Goal: Information Seeking & Learning: Check status

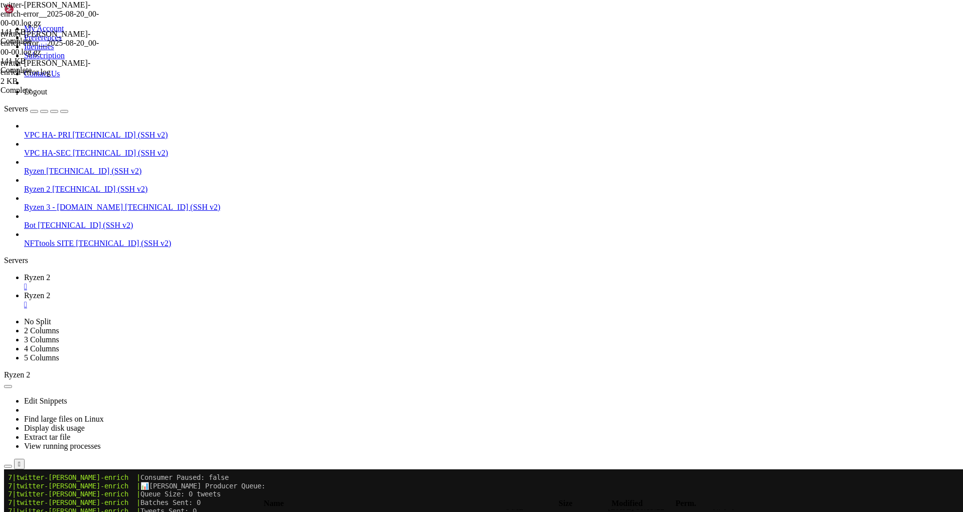
scroll to position [4229, 0]
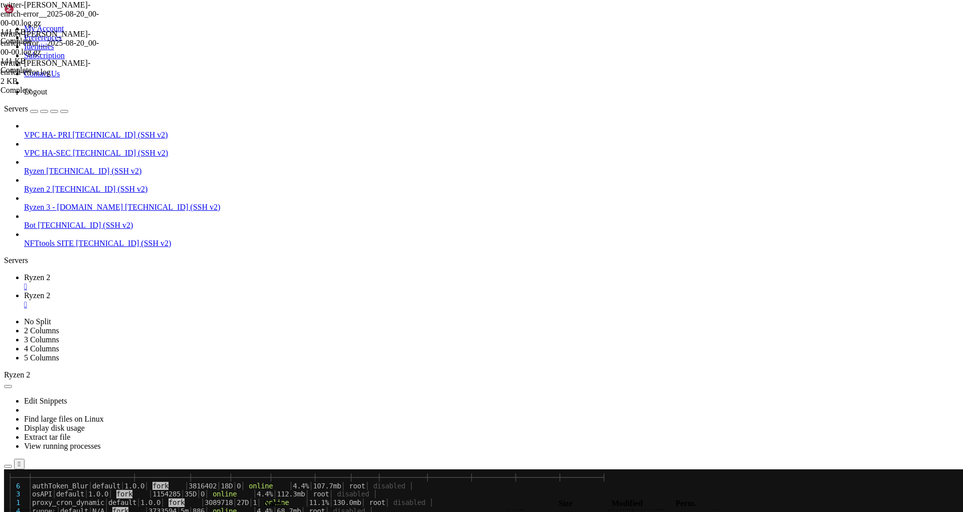
scroll to position [4462, 0]
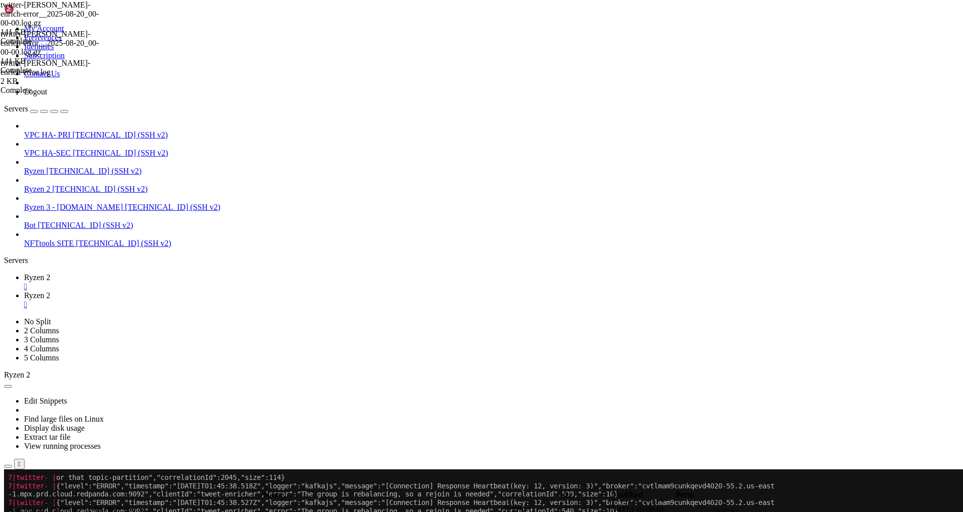
scroll to position [5246, 0]
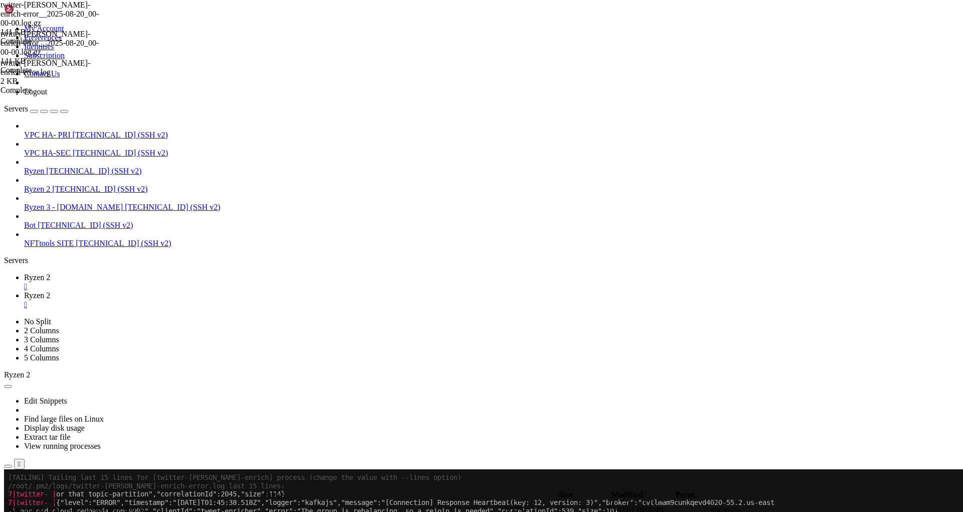
click at [50, 291] on span "Ryzen 2" at bounding box center [37, 295] width 26 height 9
click at [50, 273] on span "Ryzen 2" at bounding box center [37, 277] width 26 height 9
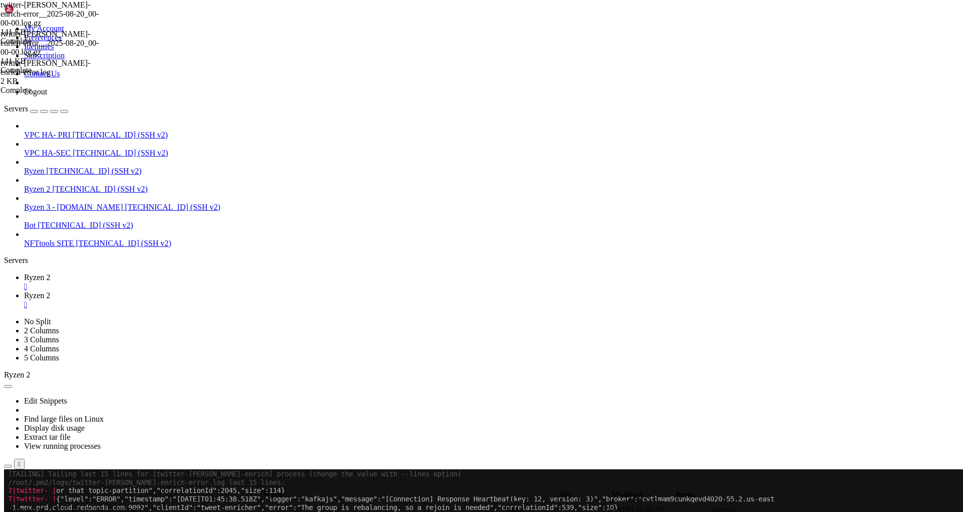
scroll to position [0, 0]
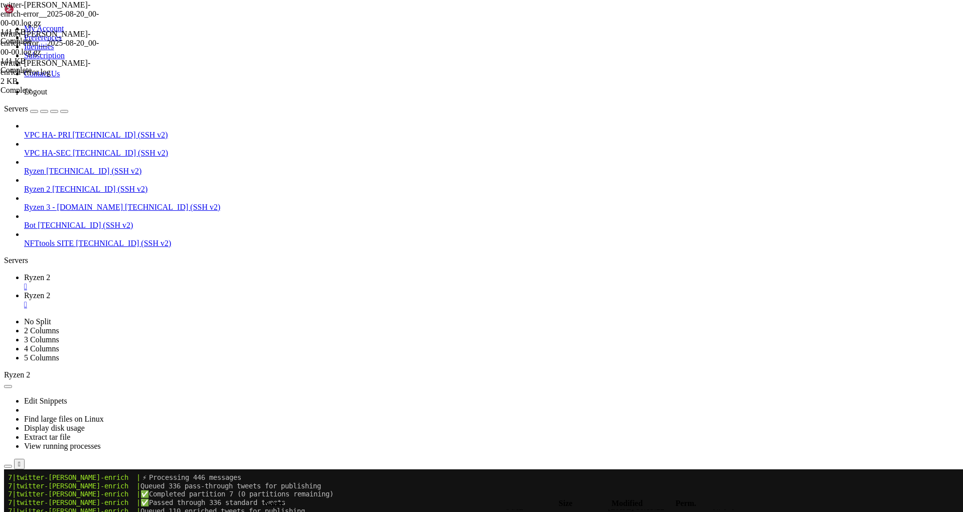
scroll to position [48833, 0]
click at [50, 291] on span "Ryzen 2" at bounding box center [37, 295] width 26 height 9
click at [113, 493] on button "submit" at bounding box center [109, 494] width 8 height 3
click at [109, 494] on div "submit" at bounding box center [109, 494] width 0 height 0
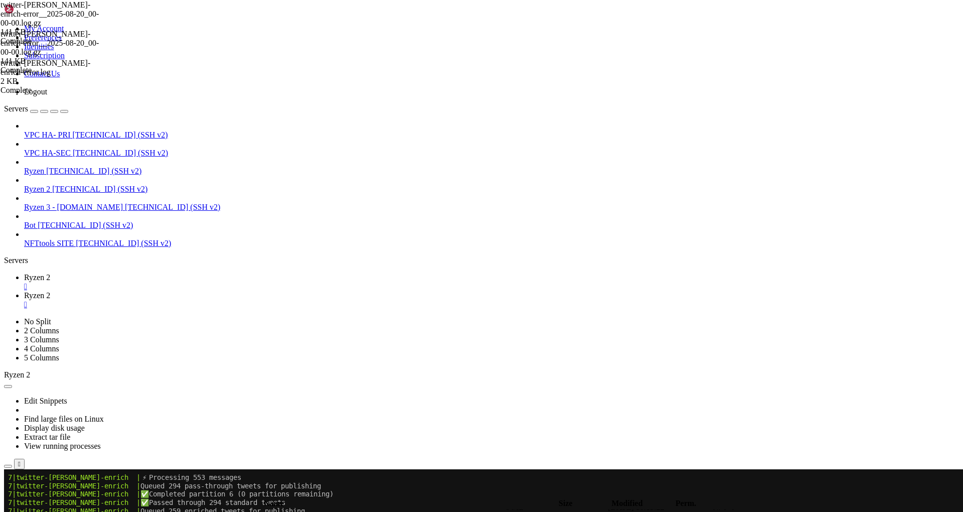
scroll to position [2522, 0]
click at [50, 273] on span "Ryzen 2" at bounding box center [37, 277] width 26 height 9
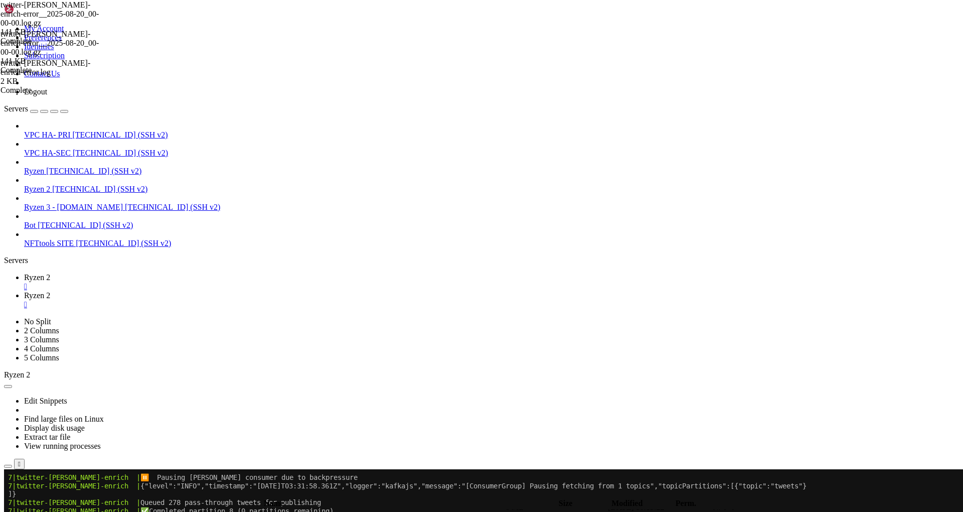
scroll to position [53804, 0]
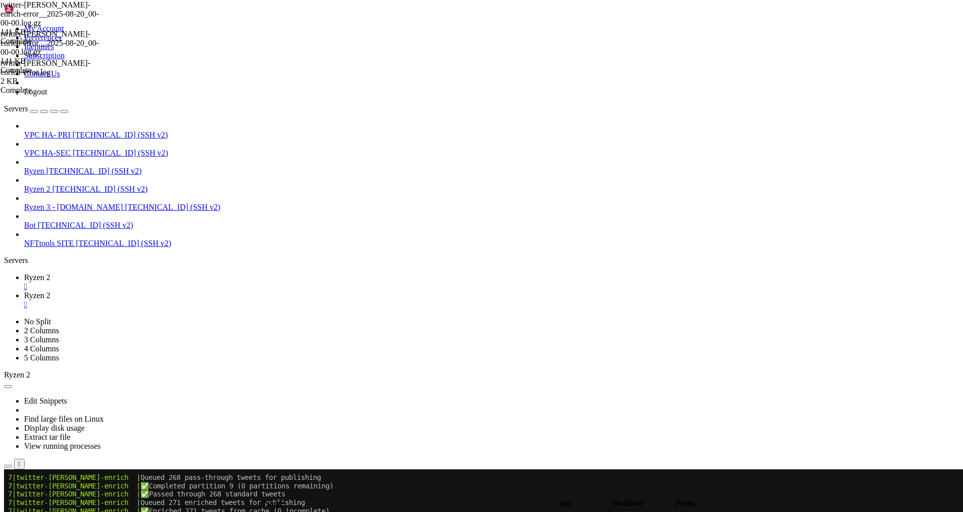
scroll to position [54581, 0]
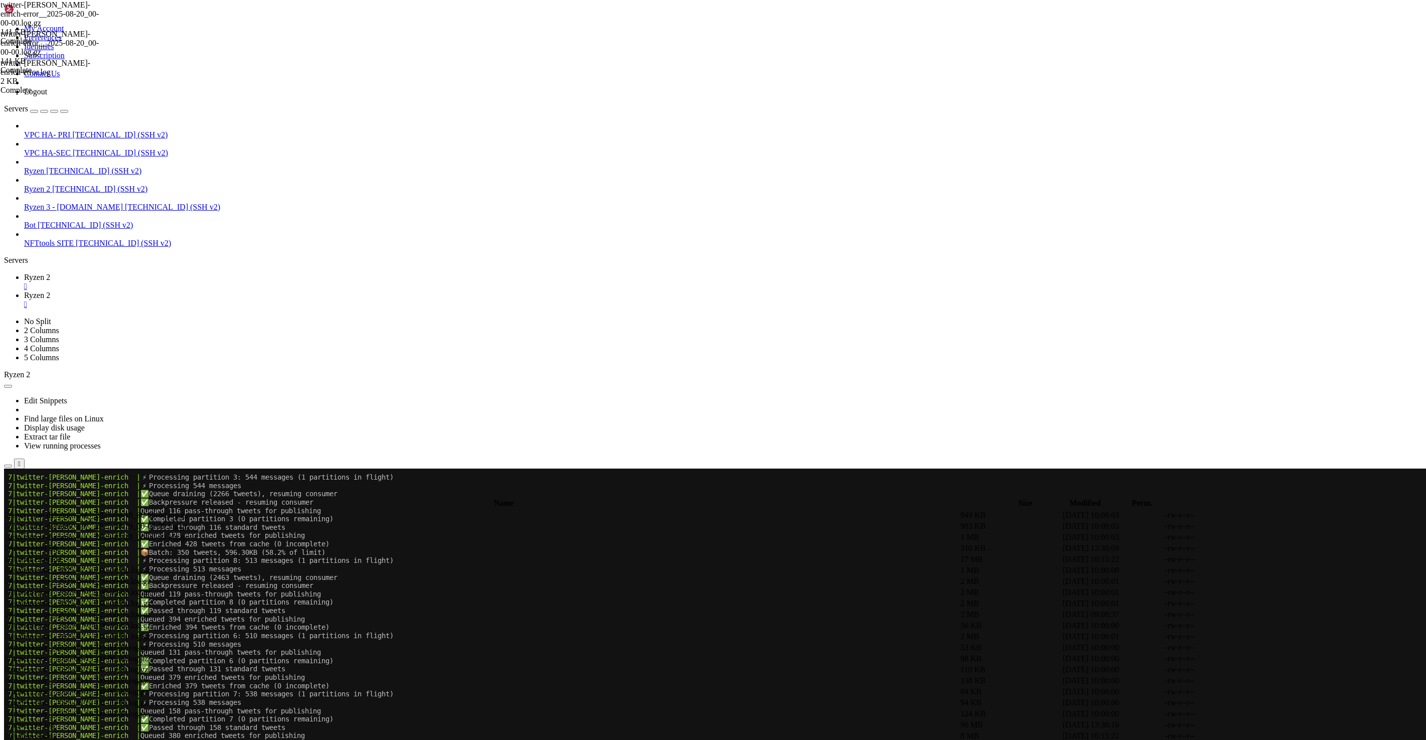
scroll to position [2294, 0]
click at [463, 511] on x-row "7|twitter-[PERSON_NAME]-enrich | ⚡ Processing 510 messages" at bounding box center [653, 643] width 1291 height 9
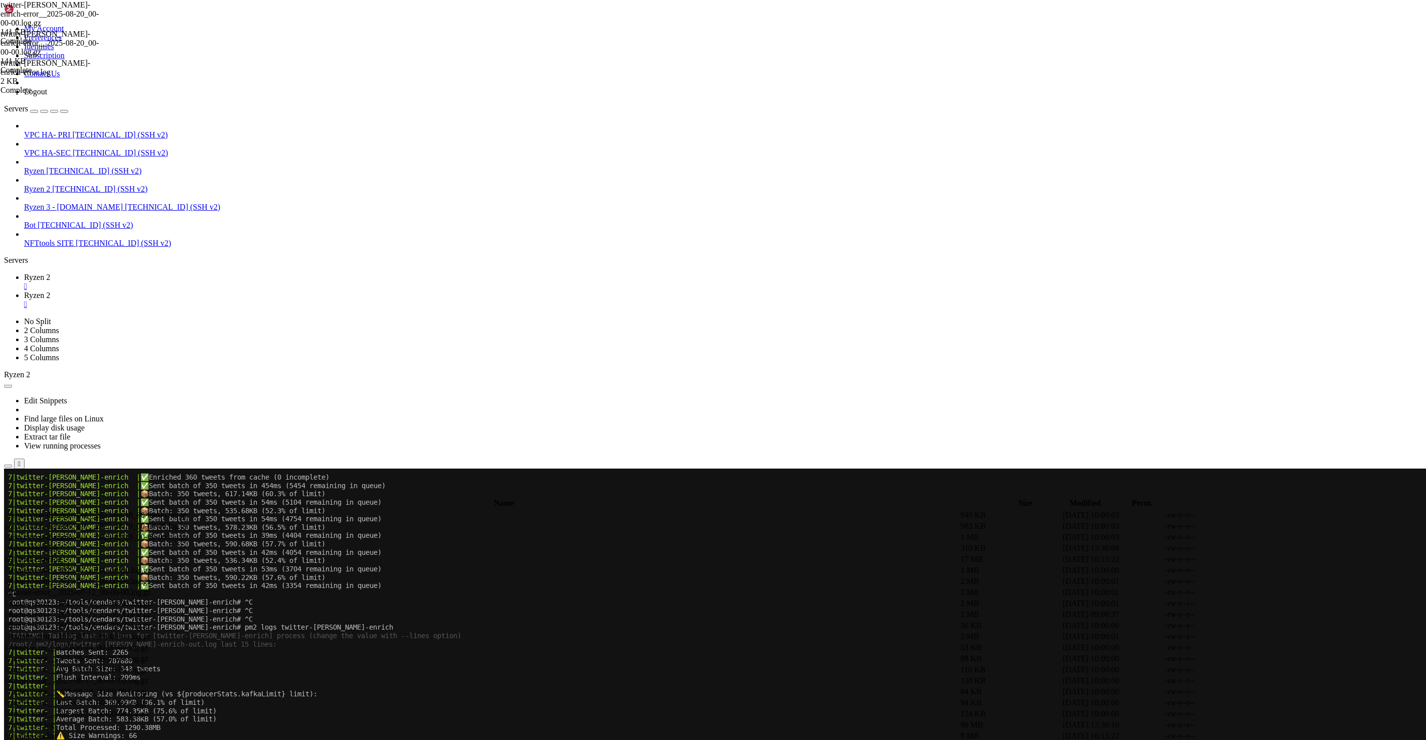
scroll to position [56416, 0]
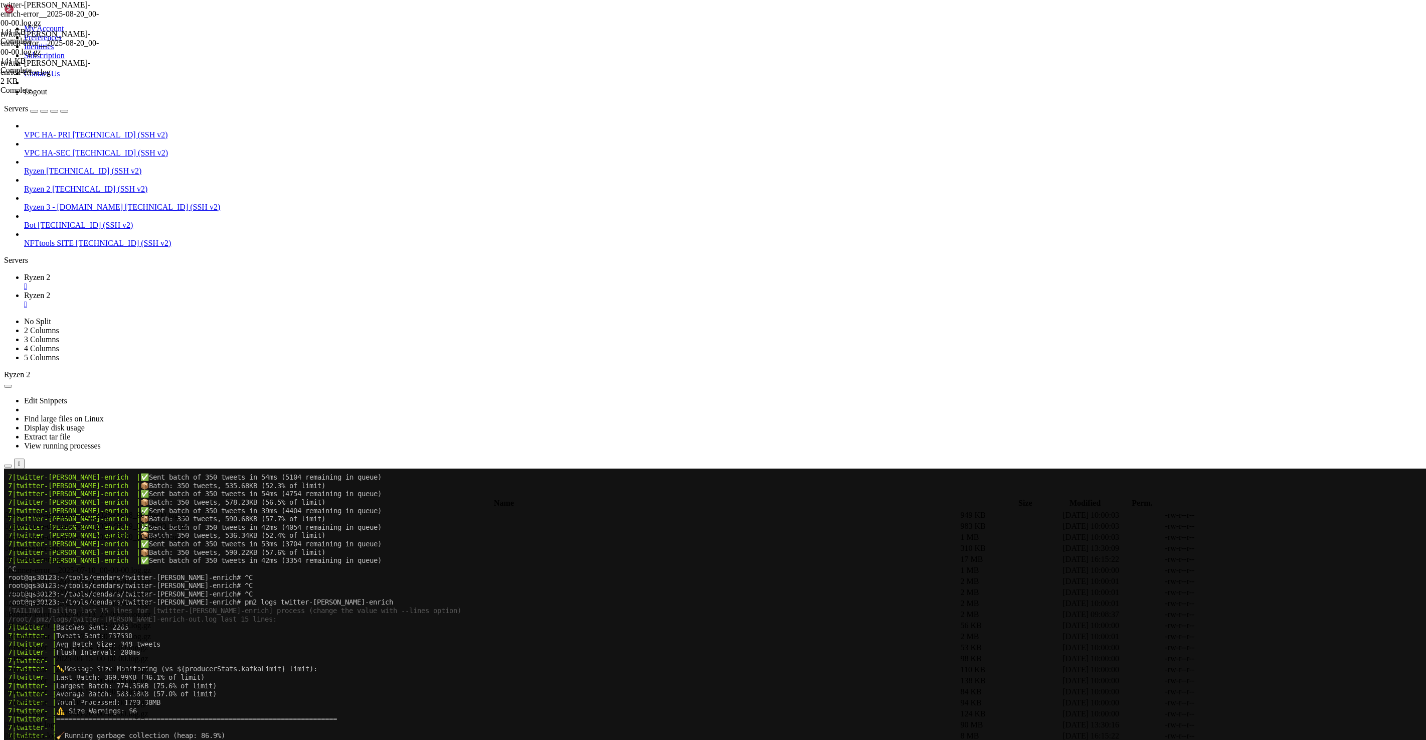
drag, startPoint x: 8, startPoint y: 786, endPoint x: 321, endPoint y: 1204, distance: 521.6
click html "Page up 7|twitter-[PERSON_NAME]-enrich | ✅ Enriched 360 tweets from cache (0 in…"
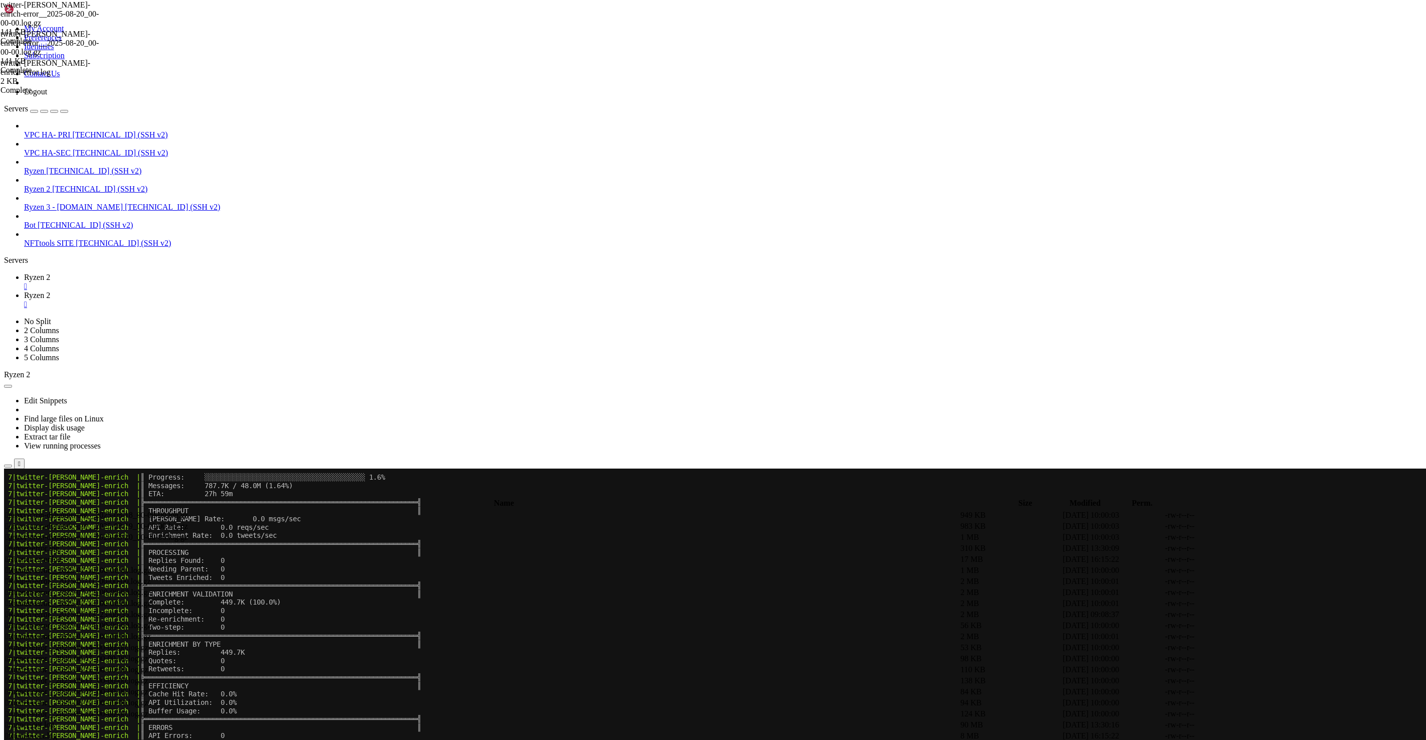
scroll to position [56933, 0]
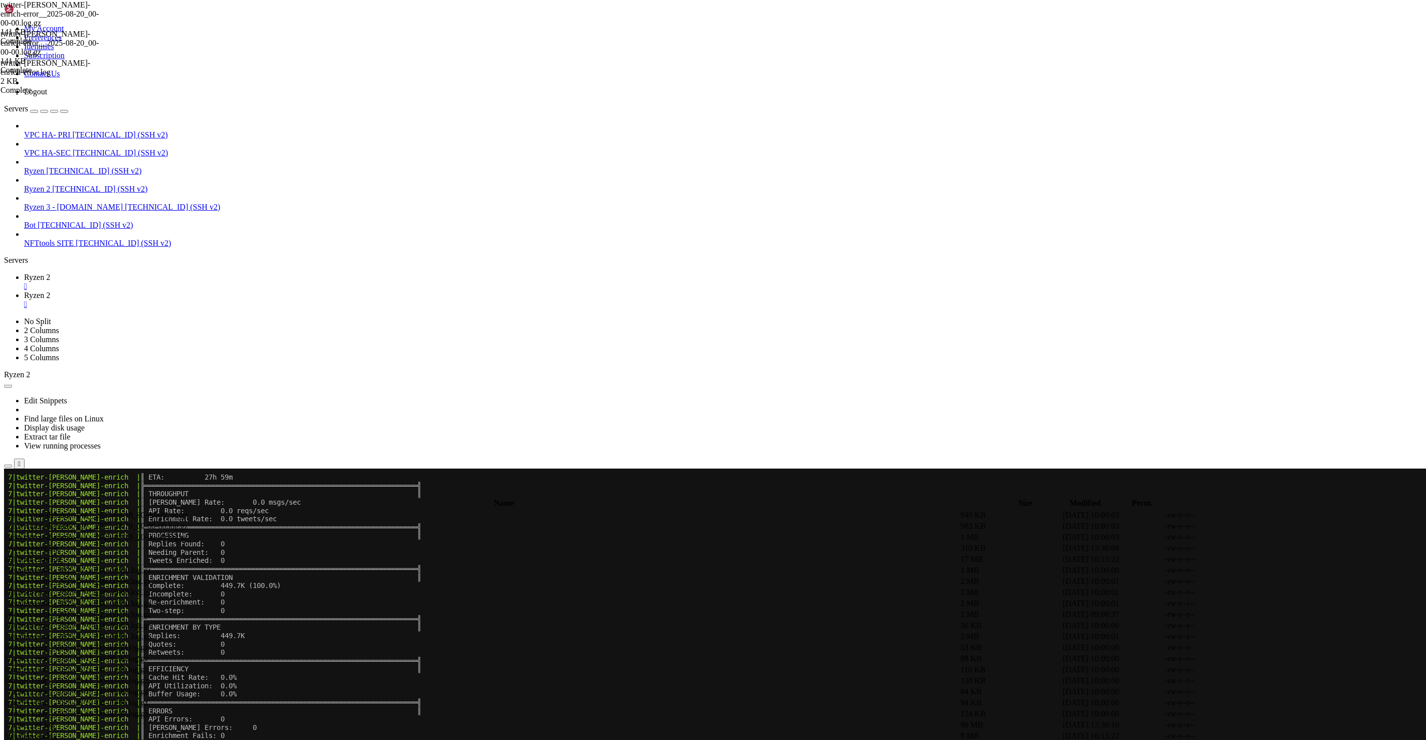
drag, startPoint x: 313, startPoint y: 1128, endPoint x: 80, endPoint y: 998, distance: 267.2
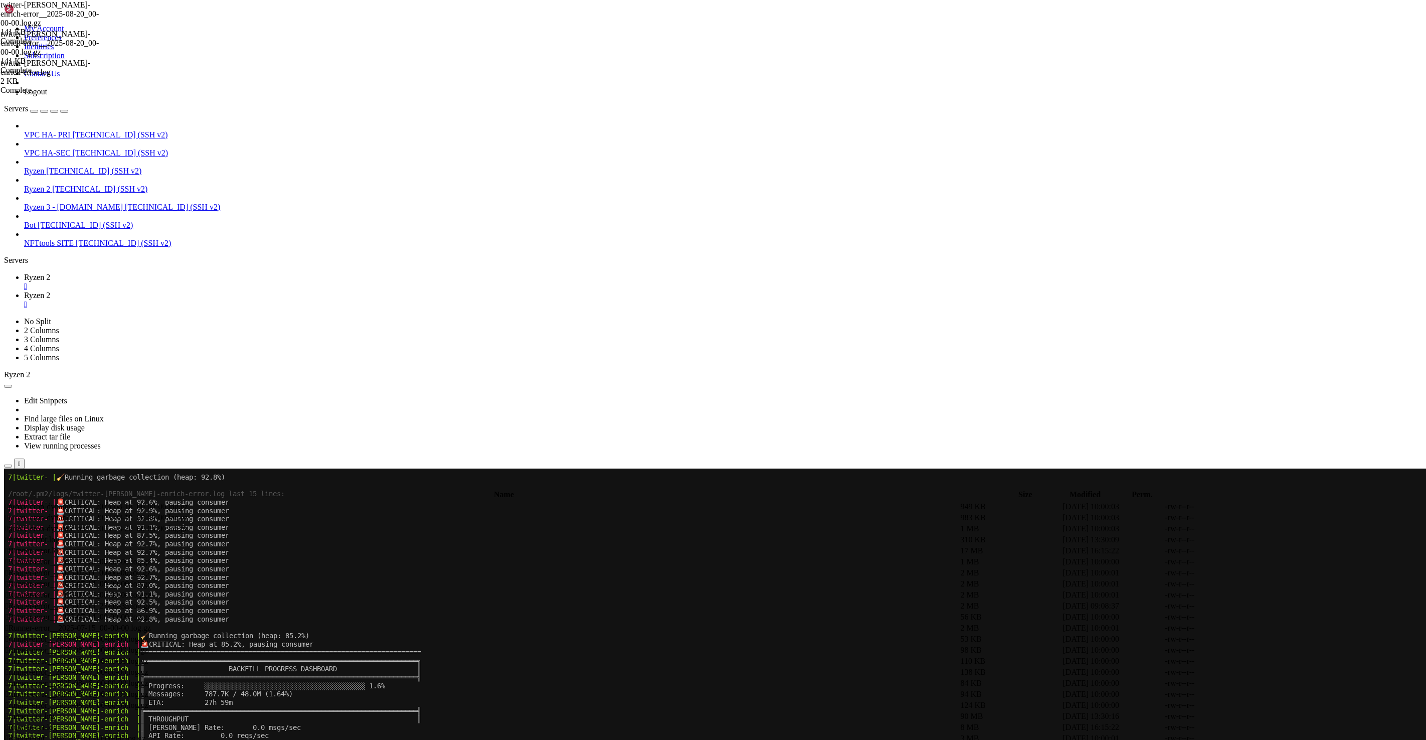
scroll to position [56708, 0]
drag, startPoint x: 215, startPoint y: 1118, endPoint x: 7, endPoint y: 495, distance: 657.7
copy div "8|loremip-dolor-sitame | ✅ Consecte 197 adipis elit seddo (8 eiusmodtem) 3|inci…"
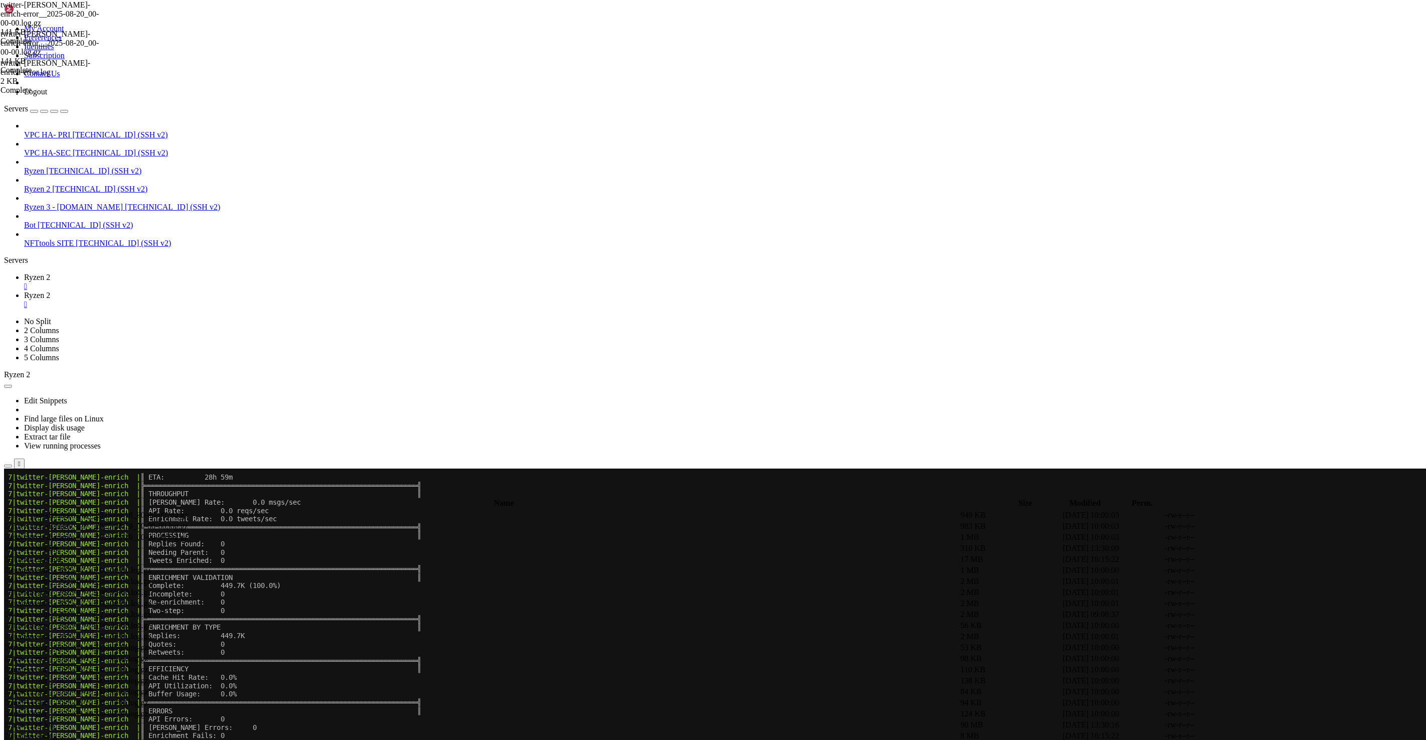
scroll to position [59027, 0]
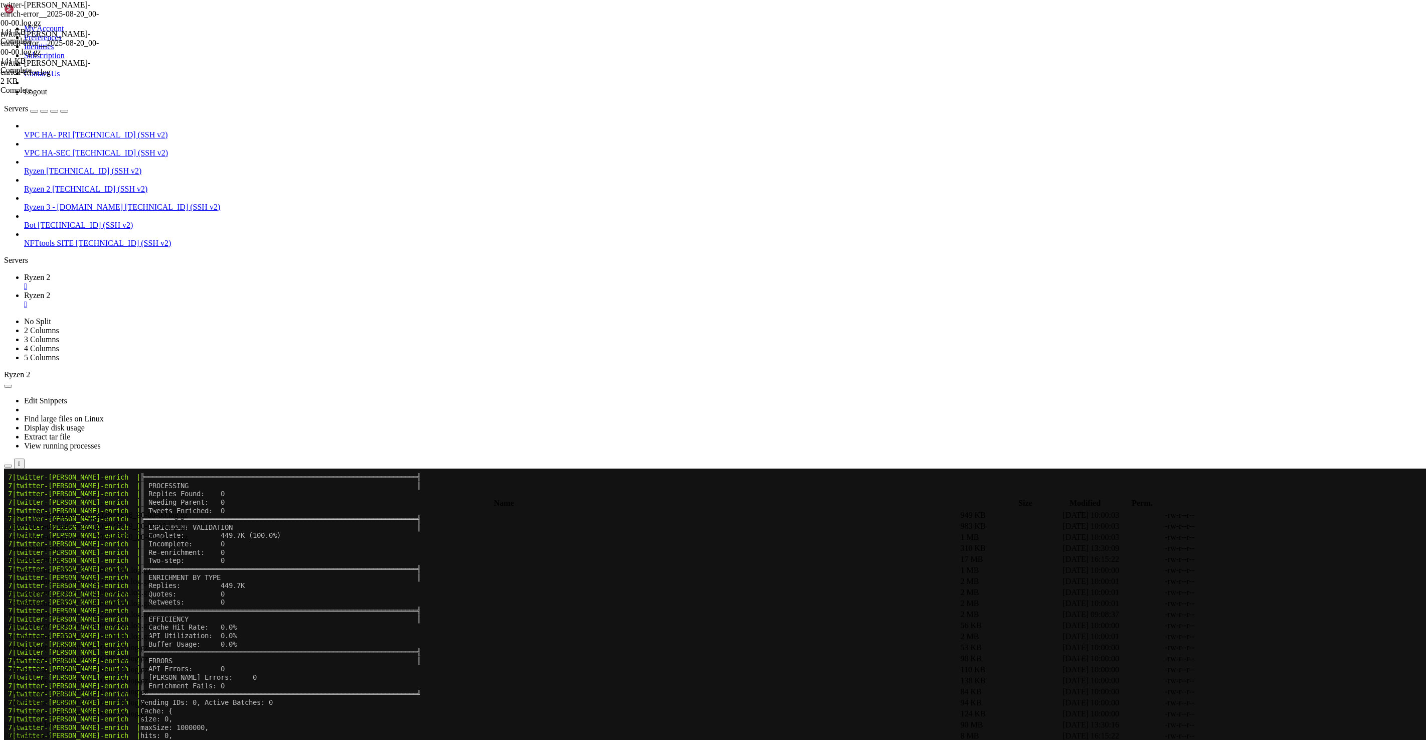
scroll to position [59260, 0]
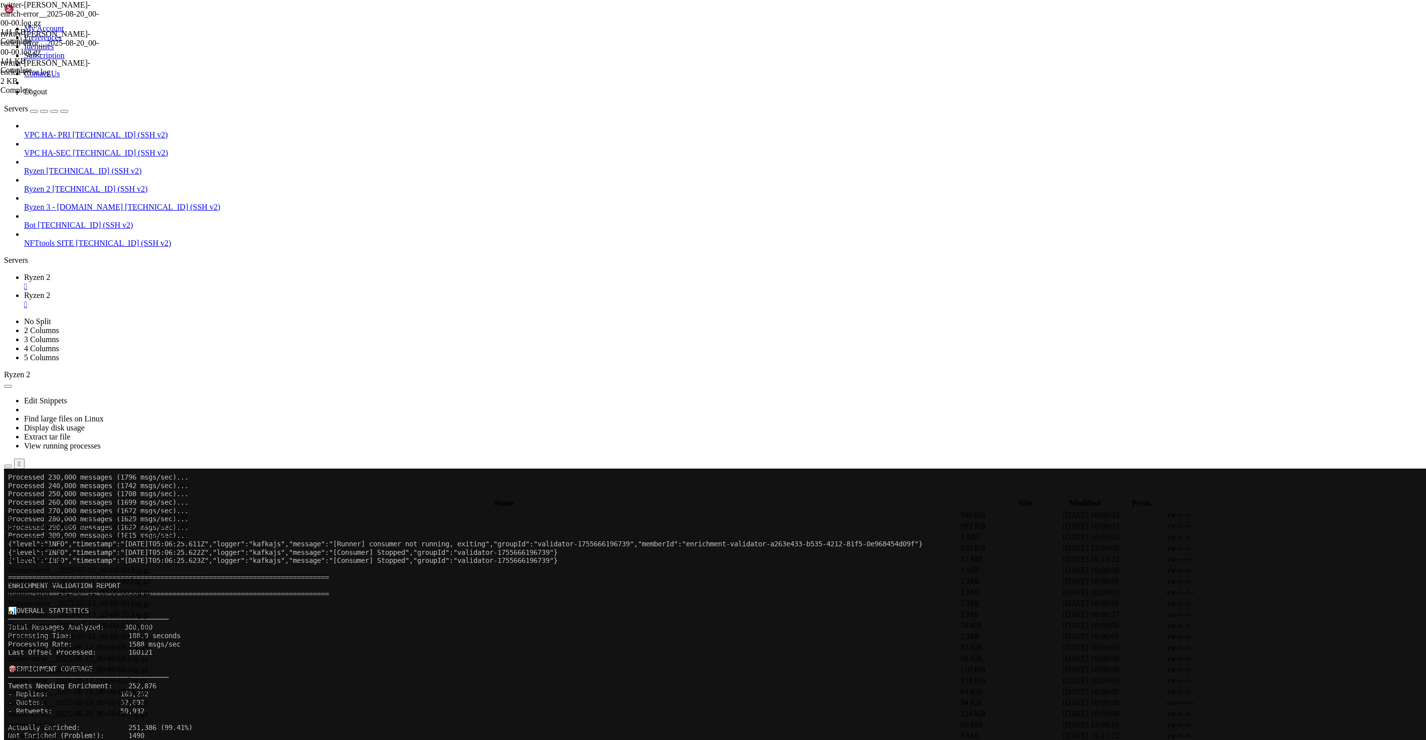
scroll to position [59999, 0]
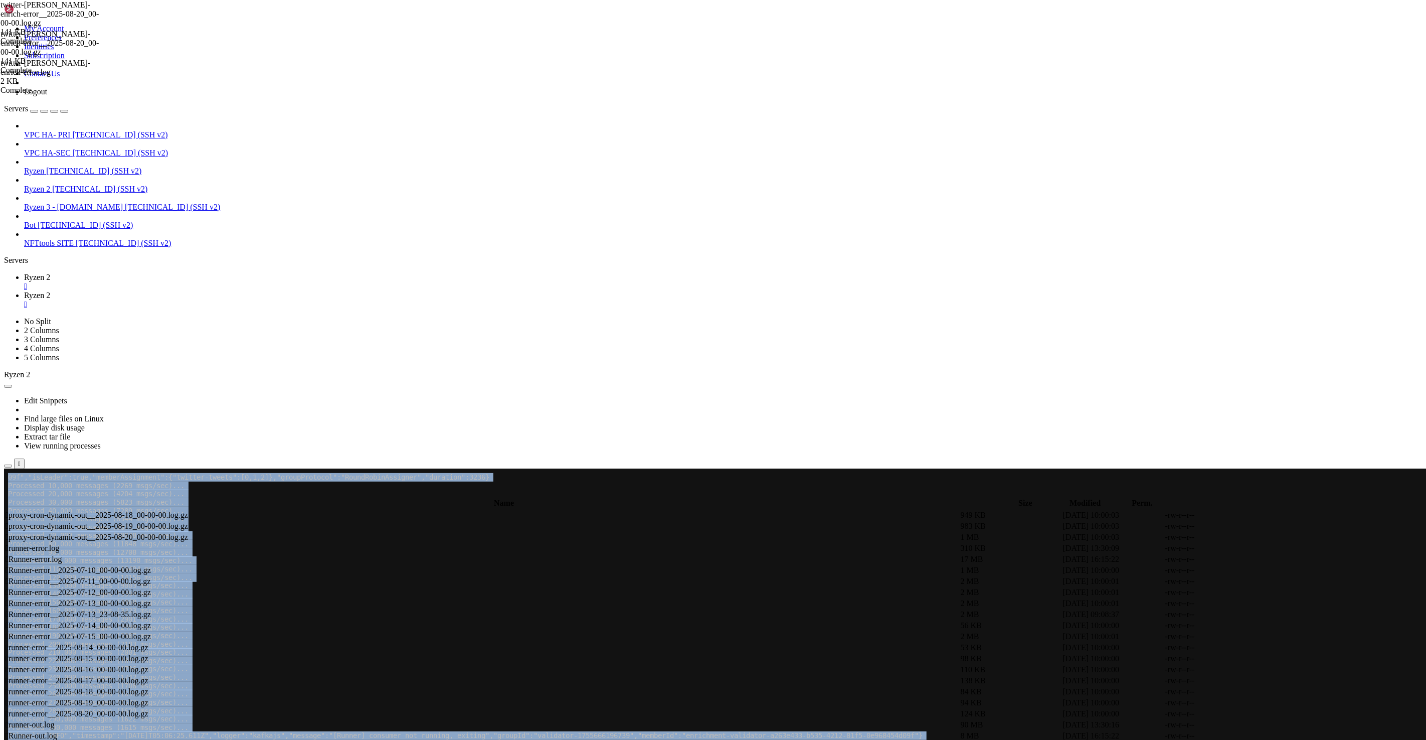
drag, startPoint x: 9, startPoint y: 768, endPoint x: 14, endPoint y: 769, distance: 5.1
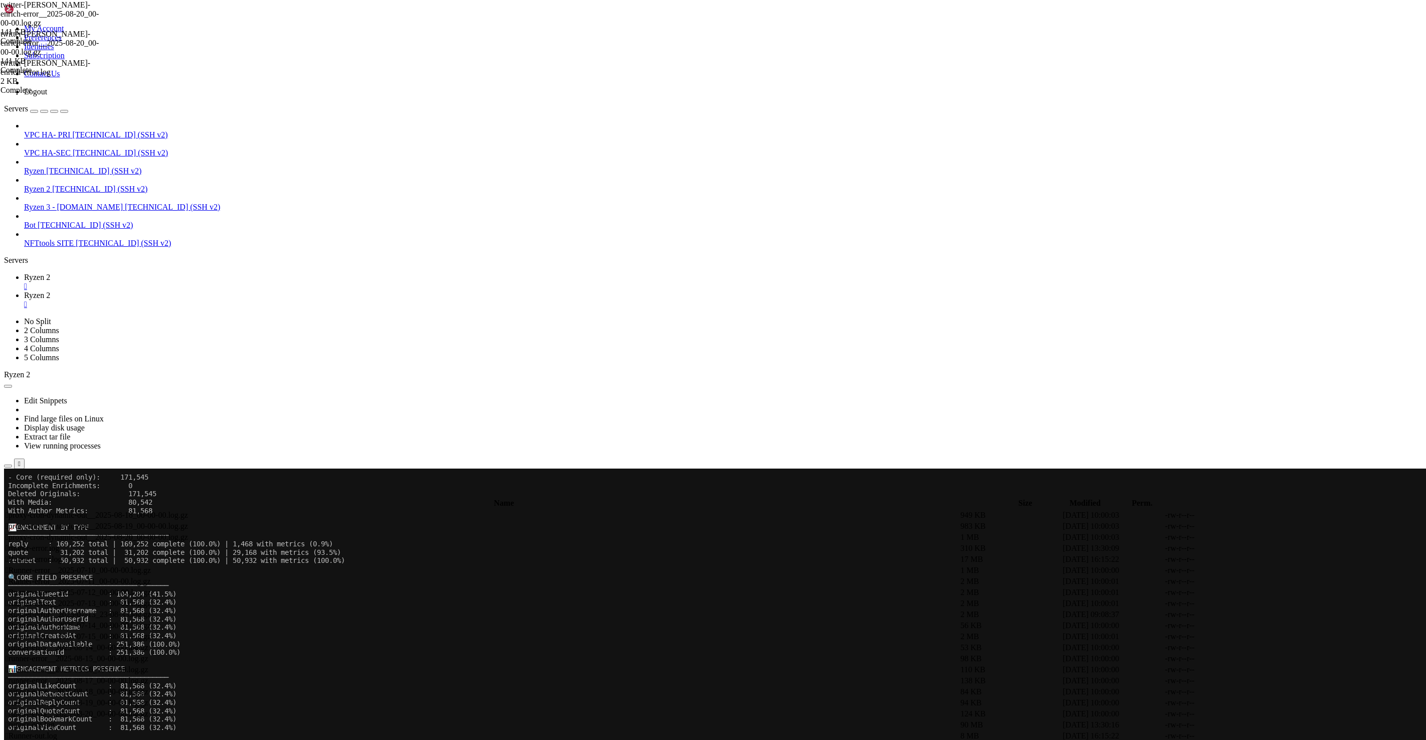
scroll to position [60512, 0]
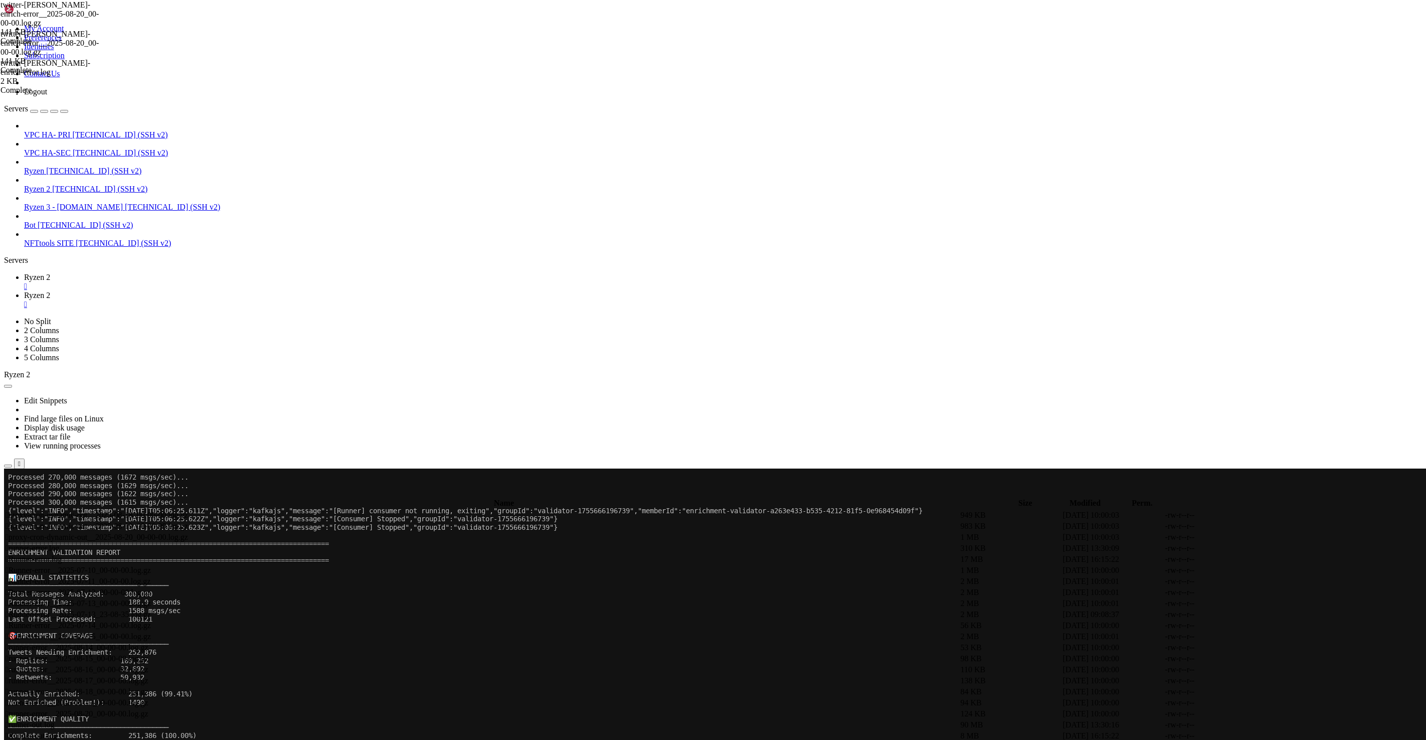
scroll to position [60161, 0]
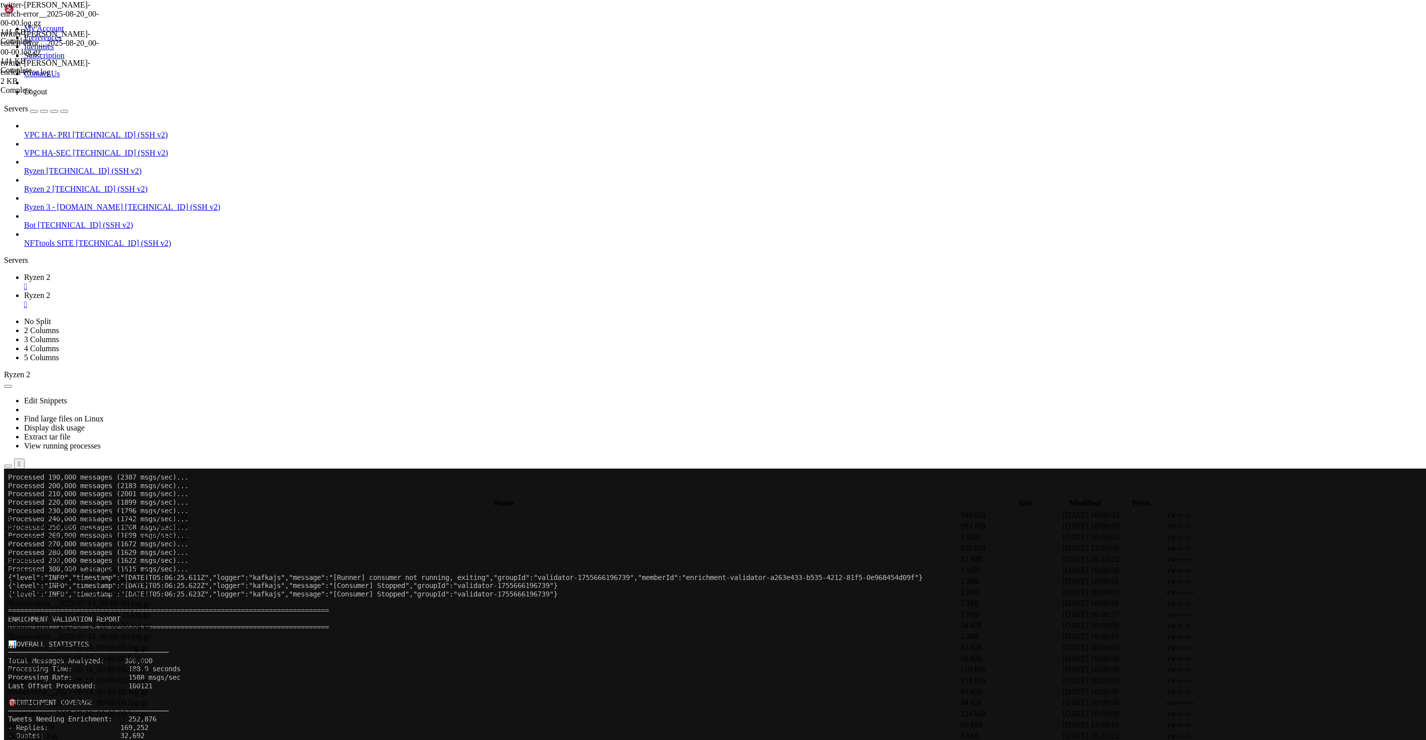
drag, startPoint x: 617, startPoint y: 1131, endPoint x: 7, endPoint y: 611, distance: 801.2
click at [11, 511] on x-row "================================================================================" at bounding box center [653, 610] width 1291 height 9
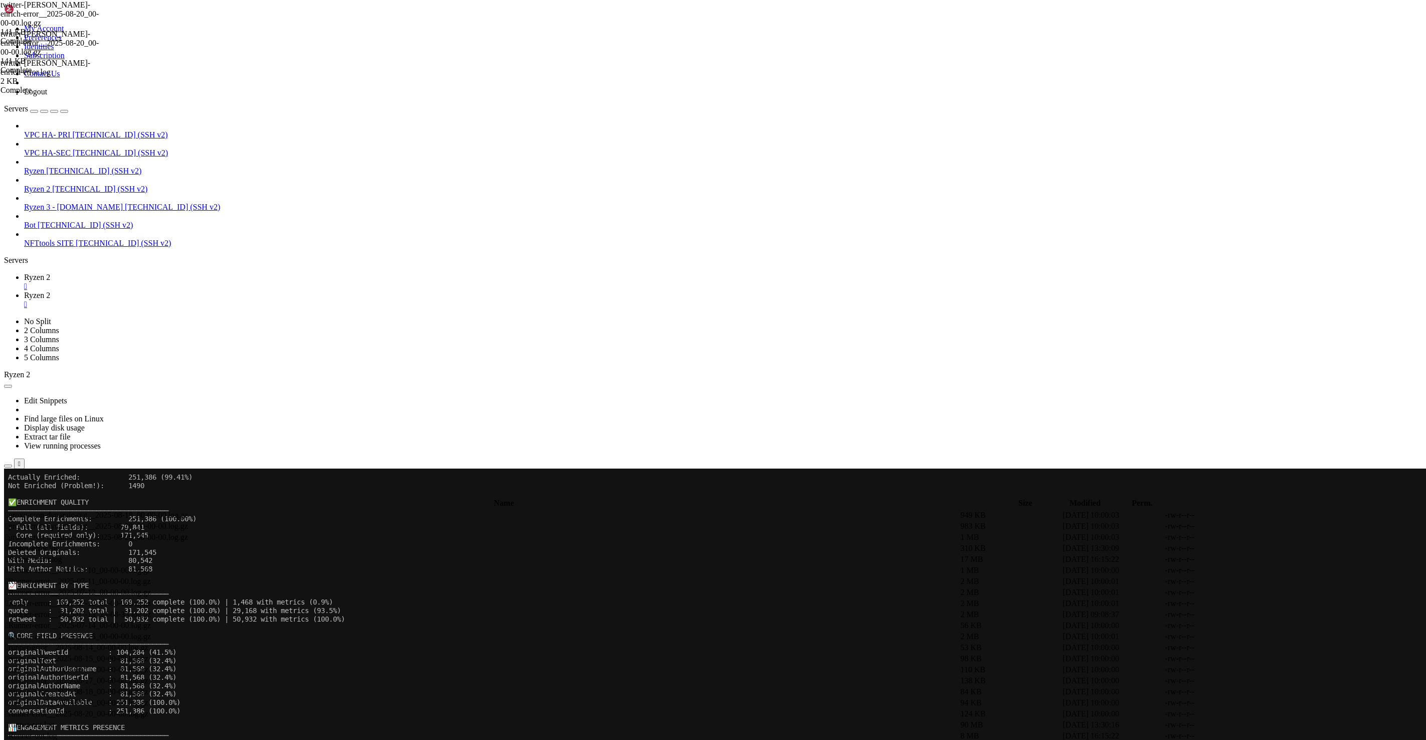
scroll to position [60512, 0]
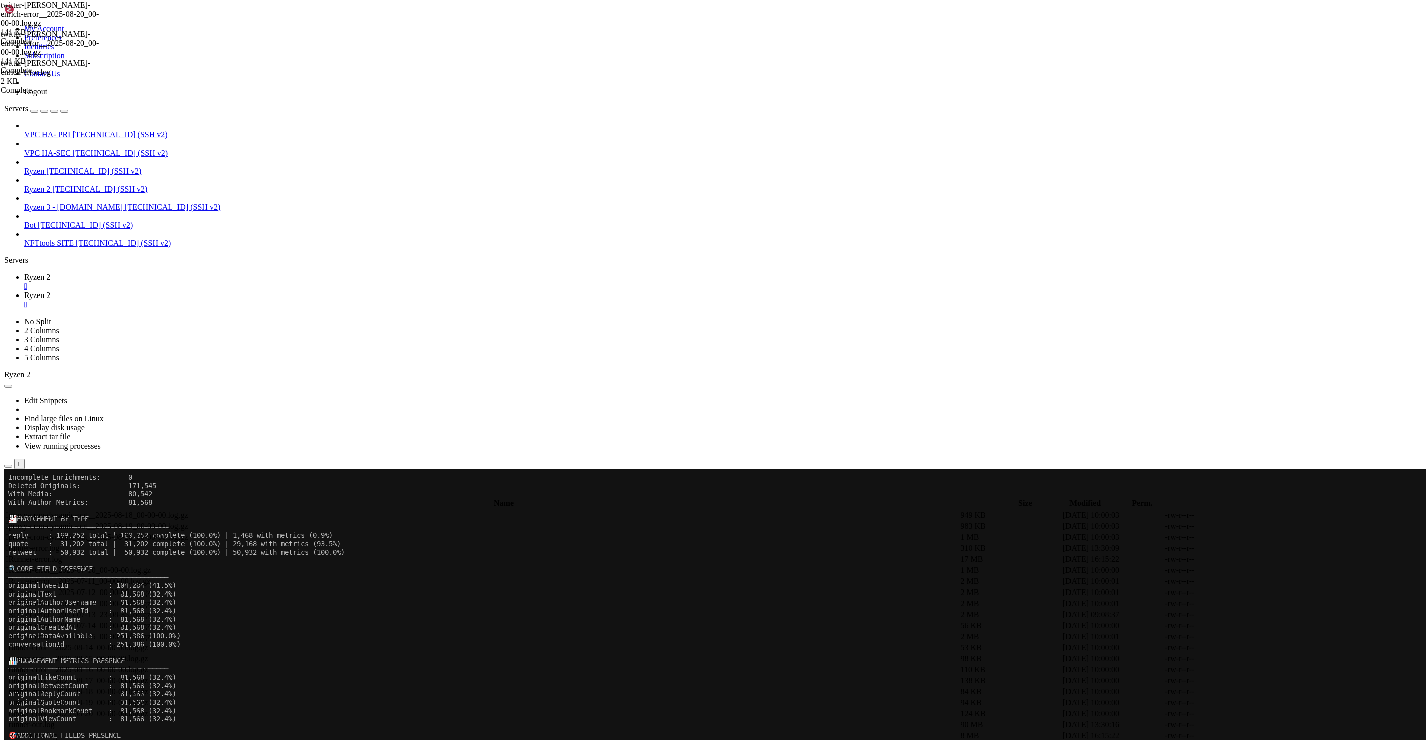
drag, startPoint x: 10, startPoint y: 609, endPoint x: 614, endPoint y: 1126, distance: 795.1
copy div "===============================================================================…"
